Goal: Task Accomplishment & Management: Manage account settings

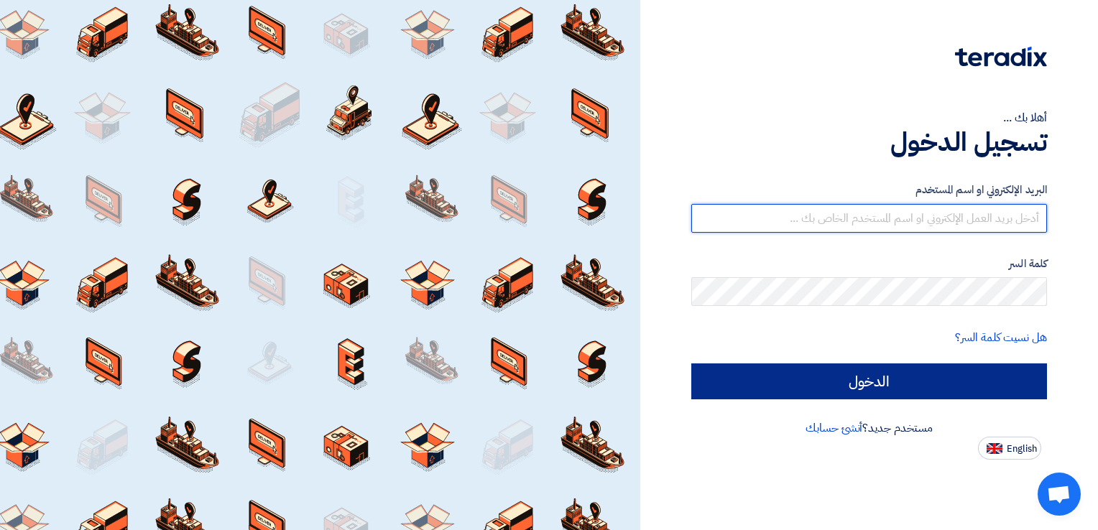
type input "[PERSON_NAME][EMAIL_ADDRESS][DOMAIN_NAME]"
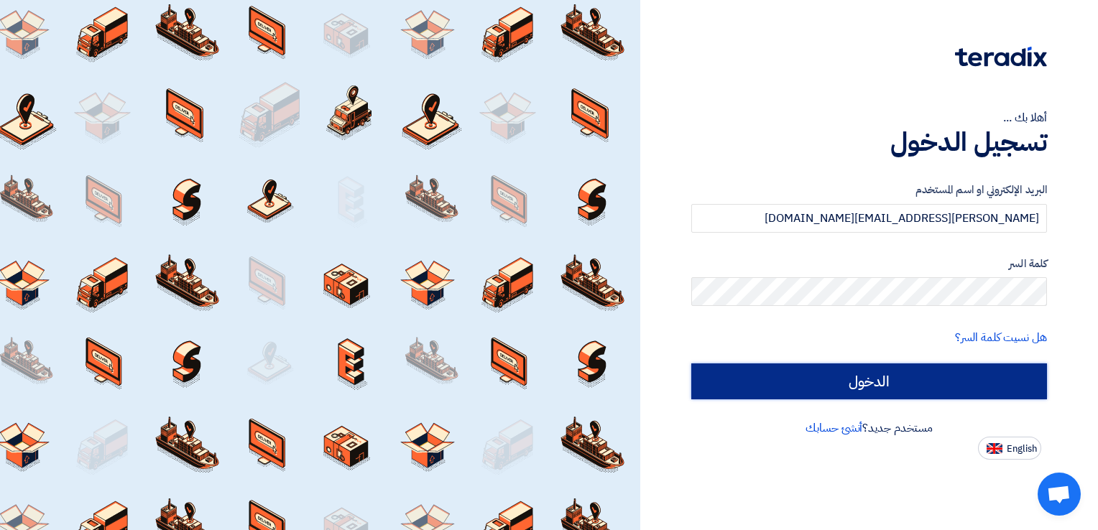
click at [909, 374] on input "الدخول" at bounding box center [869, 382] width 356 height 36
type input "Sign in"
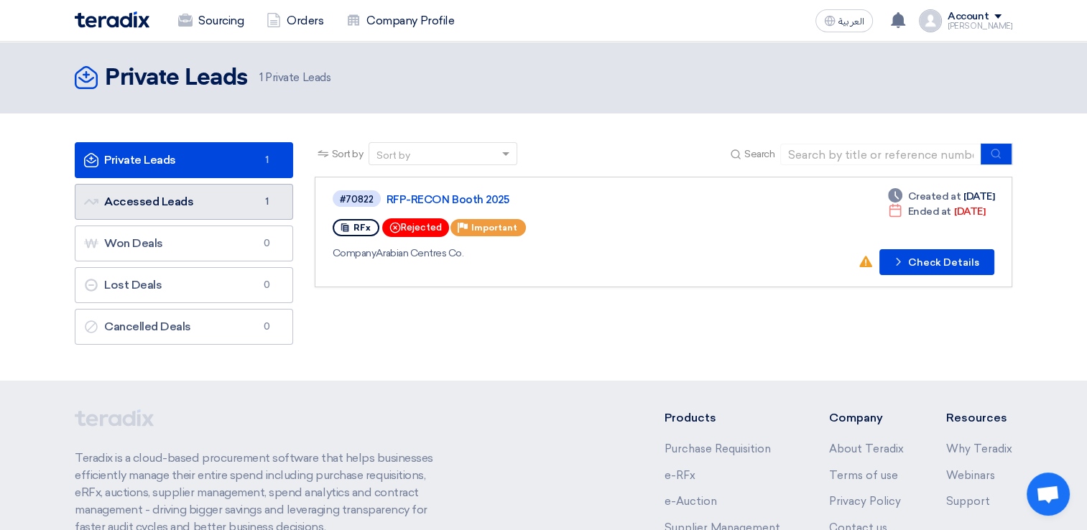
click at [163, 205] on link "Accessed Leads Accessed Leads 1" at bounding box center [184, 202] width 218 height 36
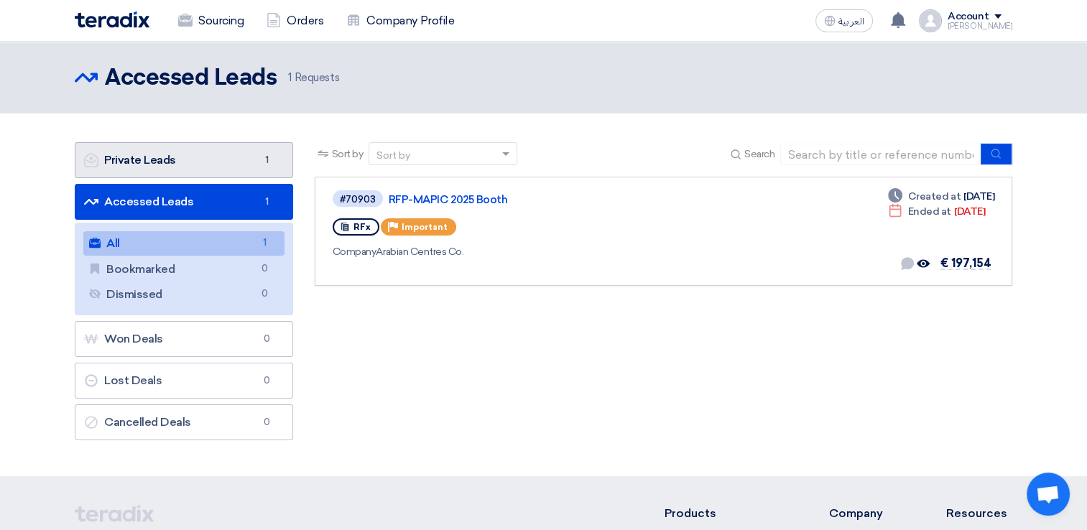
click at [224, 167] on link "Private Leads Private Leads 1" at bounding box center [184, 160] width 218 height 36
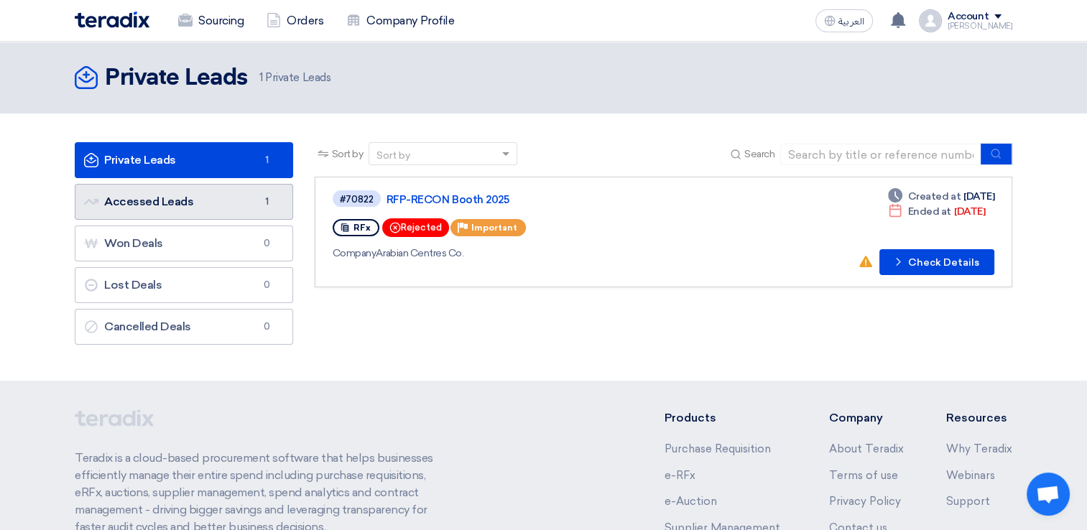
click at [225, 200] on link "Accessed Leads Accessed Leads 1" at bounding box center [184, 202] width 218 height 36
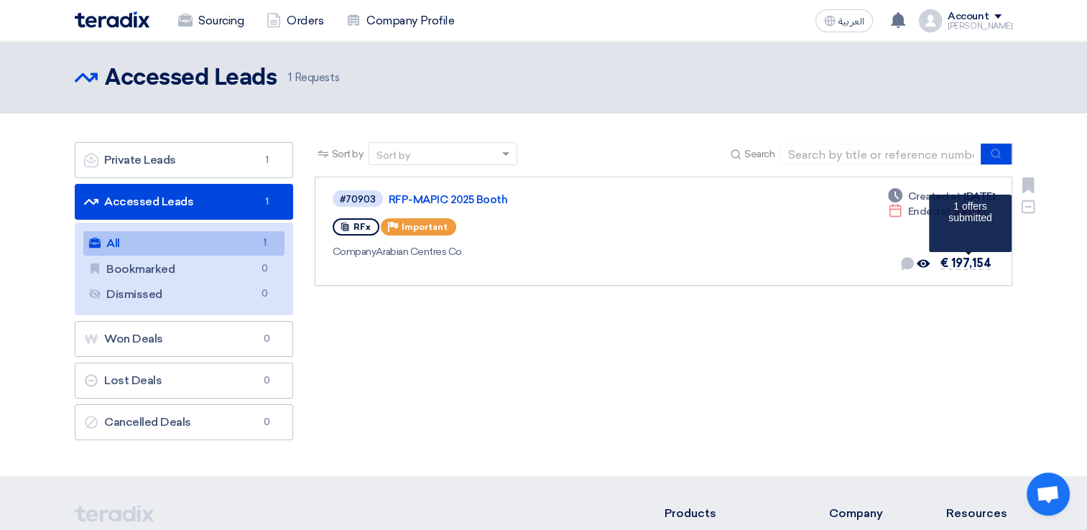
click at [958, 263] on span "€ 197,154" at bounding box center [965, 263] width 50 height 14
click at [977, 264] on span "€ 197,154" at bounding box center [965, 263] width 50 height 14
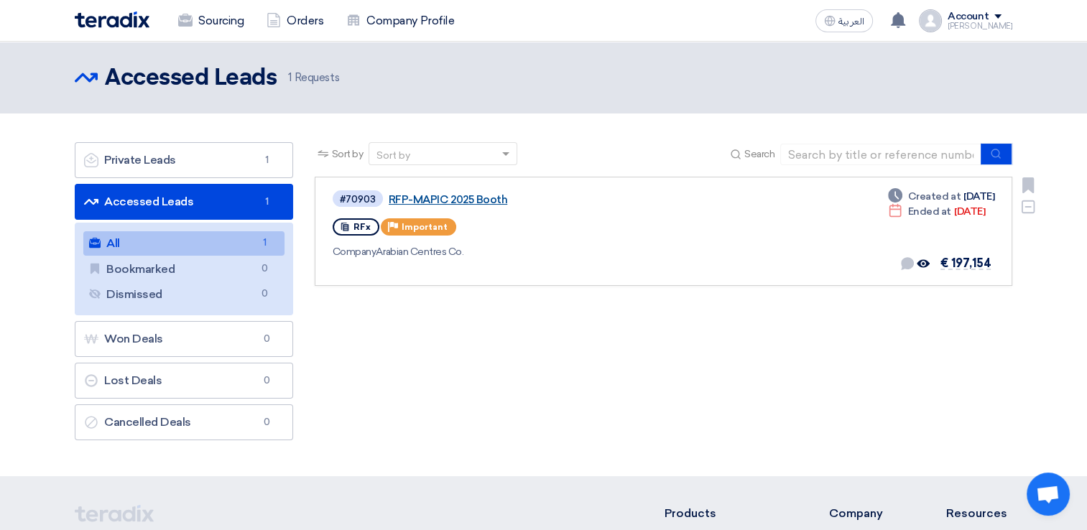
click at [451, 197] on link "RFP-MAPIC 2025 Booth" at bounding box center [568, 199] width 359 height 13
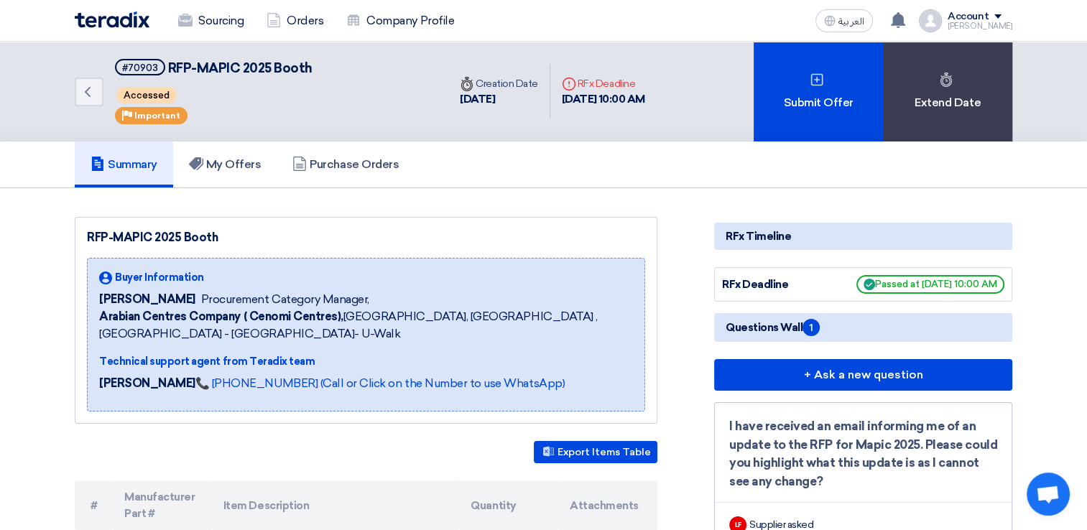
click at [980, 16] on div "Account" at bounding box center [968, 17] width 41 height 12
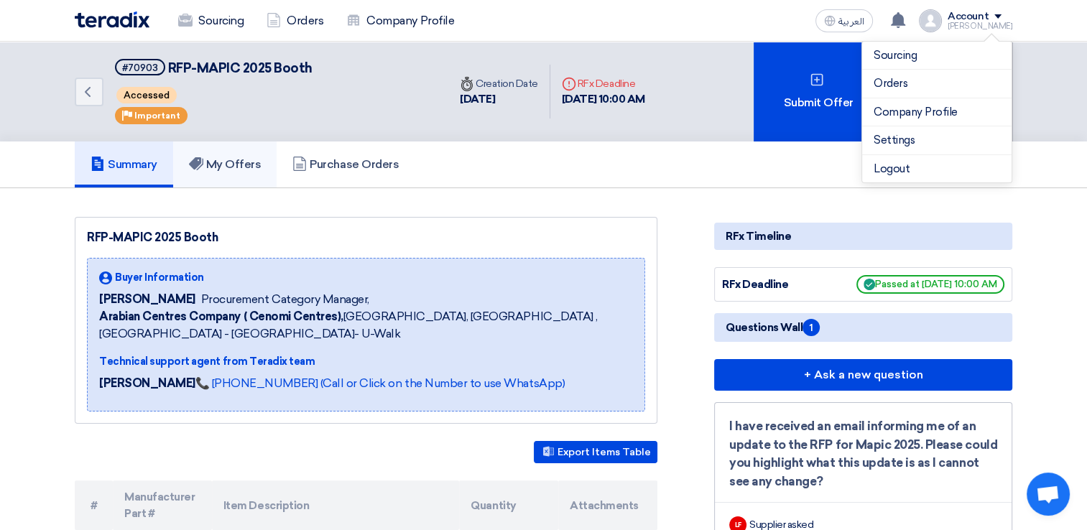
click at [241, 161] on h5 "My Offers" at bounding box center [225, 164] width 73 height 14
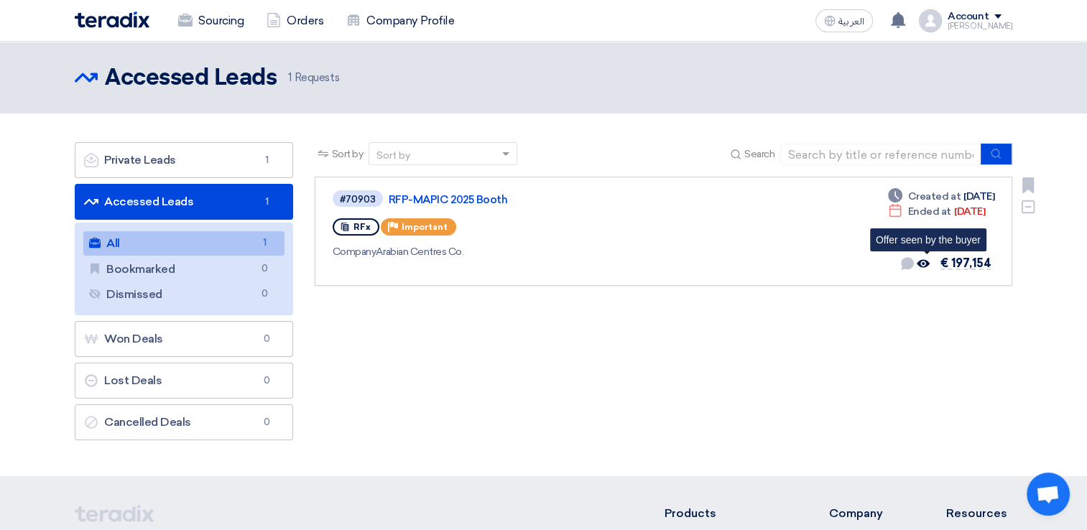
click at [928, 264] on icon "Offer seen by the buyer" at bounding box center [923, 263] width 13 height 13
click at [780, 282] on link "#70903 RFP-MAPIC 2025 Booth RFx Priority Important Company Arabian Centres Co. …" at bounding box center [664, 231] width 698 height 109
